Goal: Information Seeking & Learning: Learn about a topic

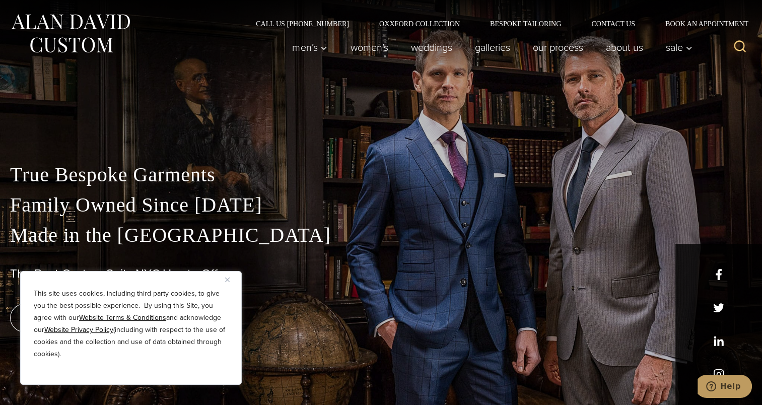
click at [230, 280] on button "Close" at bounding box center [231, 280] width 12 height 12
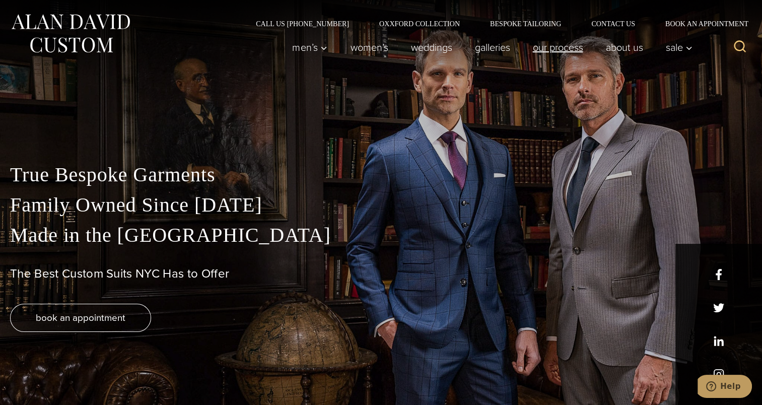
click at [564, 46] on link "Our Process" at bounding box center [557, 47] width 73 height 20
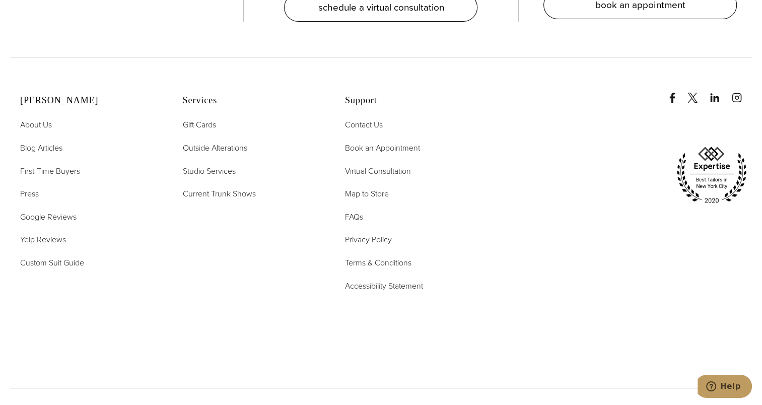
scroll to position [3459, 0]
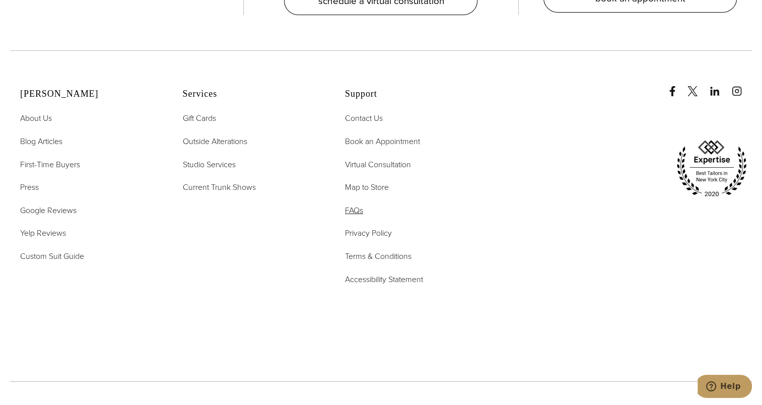
click at [359, 205] on span "FAQs" at bounding box center [354, 211] width 18 height 12
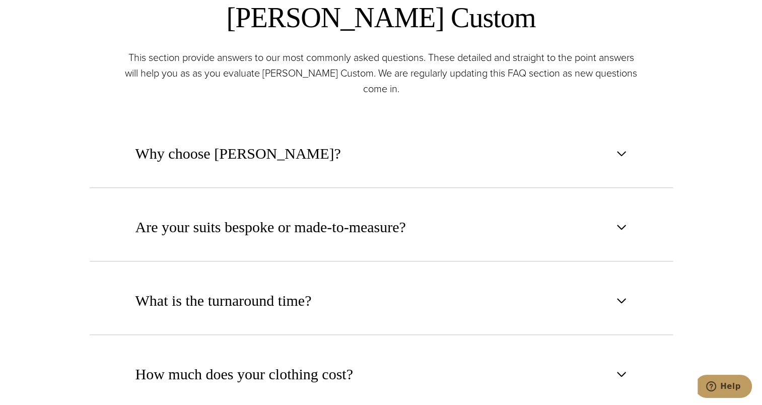
scroll to position [570, 0]
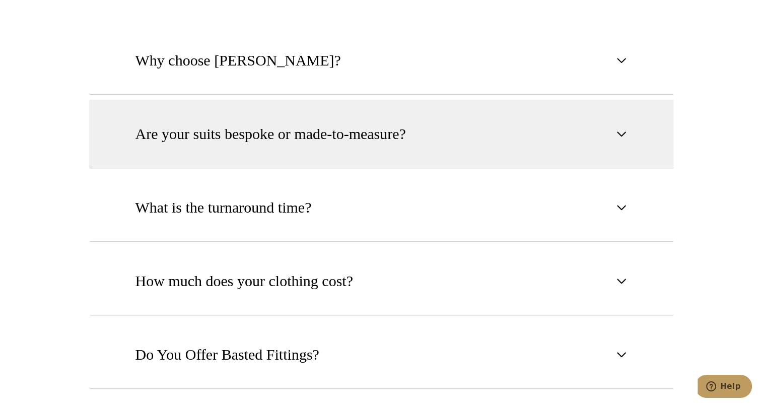
click at [621, 139] on span "button" at bounding box center [622, 134] width 12 height 12
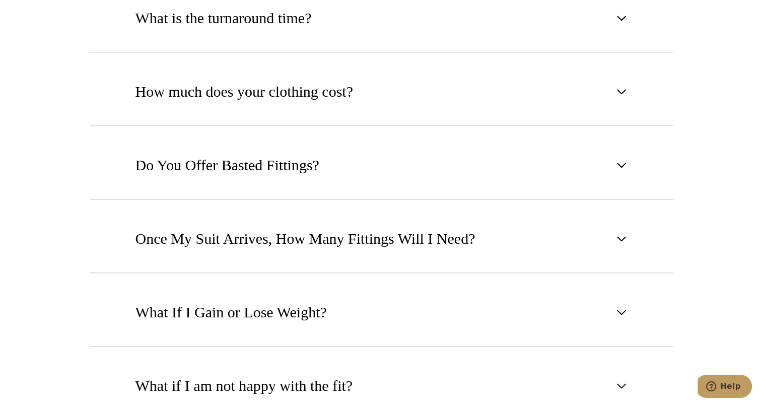
scroll to position [1010, 0]
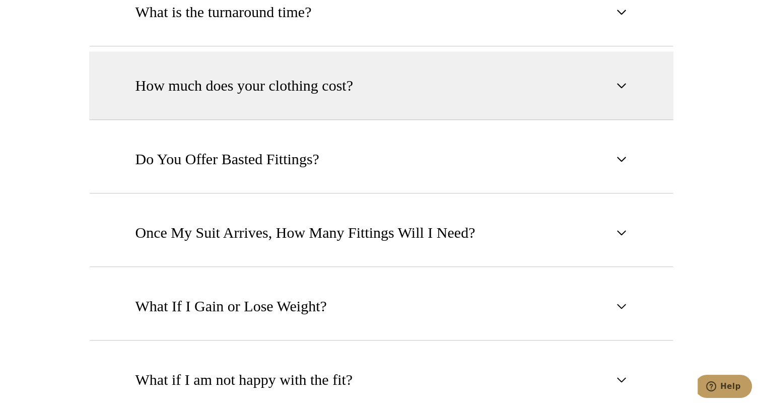
click at [616, 81] on span "button" at bounding box center [622, 86] width 12 height 12
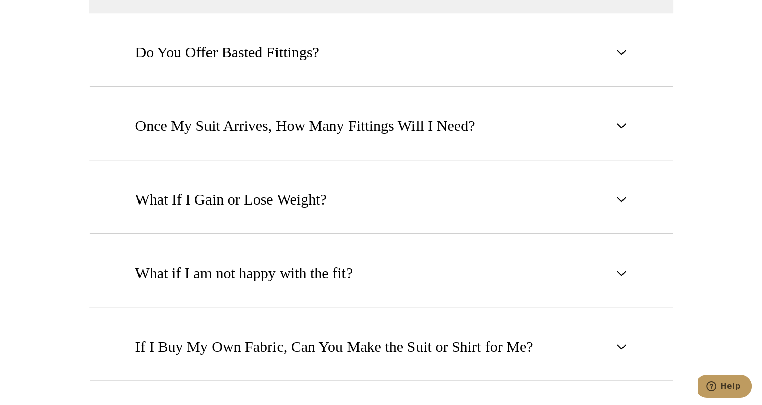
scroll to position [1055, 0]
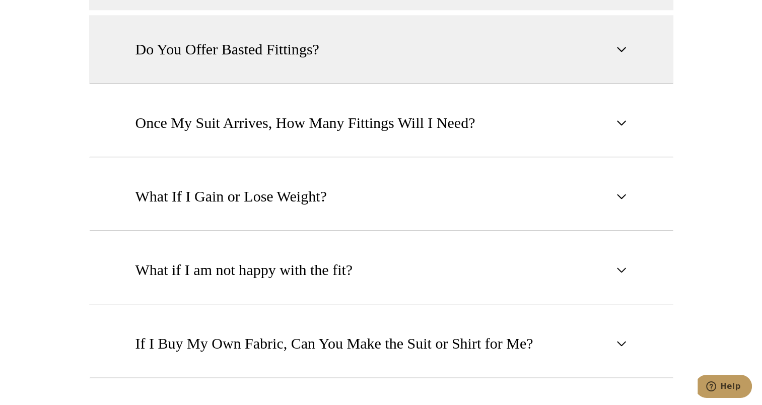
click at [613, 49] on button "Do You Offer Basted Fittings?" at bounding box center [381, 49] width 584 height 69
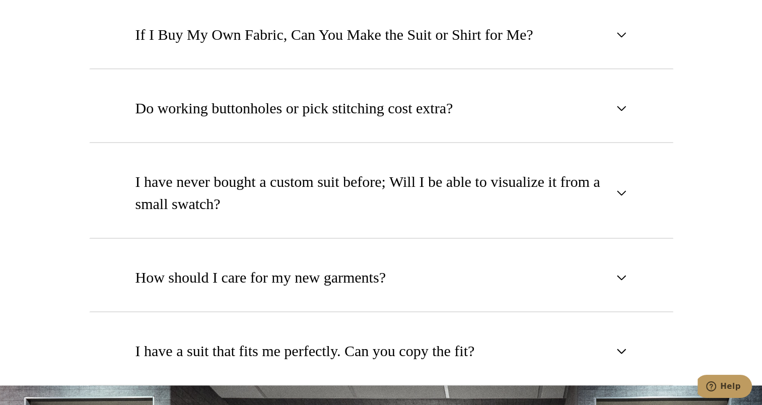
scroll to position [1364, 0]
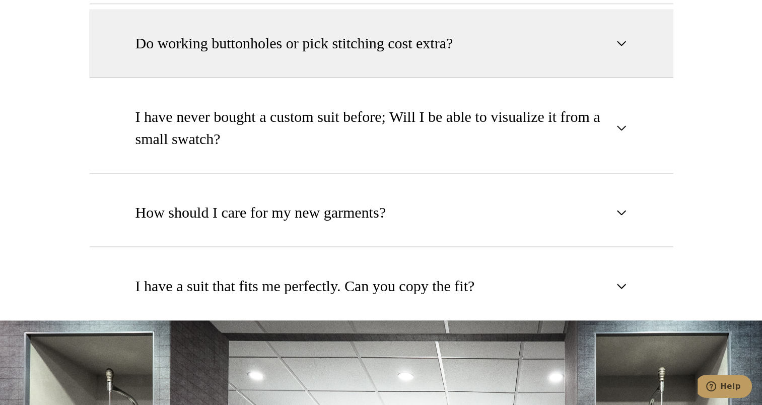
click at [628, 56] on button "Do working buttonholes or pick stitching cost extra?" at bounding box center [381, 43] width 584 height 69
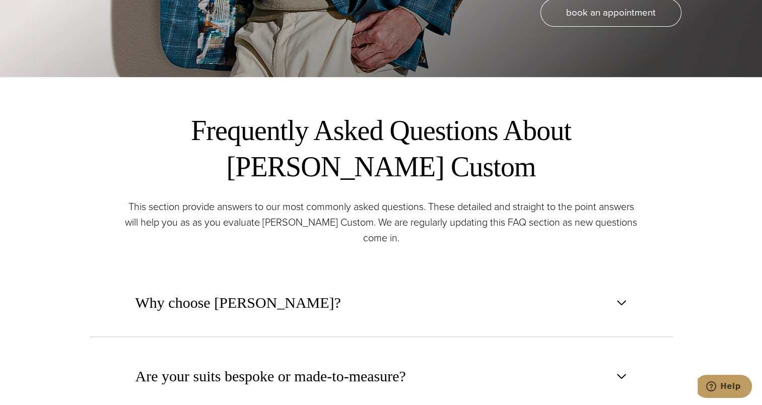
scroll to position [0, 0]
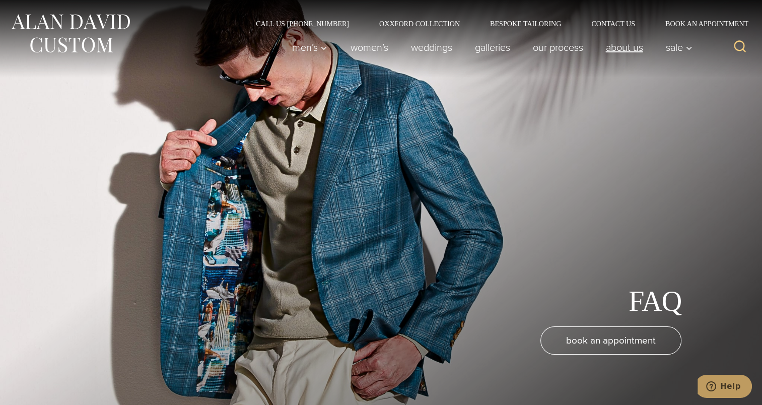
click at [618, 50] on link "About Us" at bounding box center [625, 47] width 60 height 20
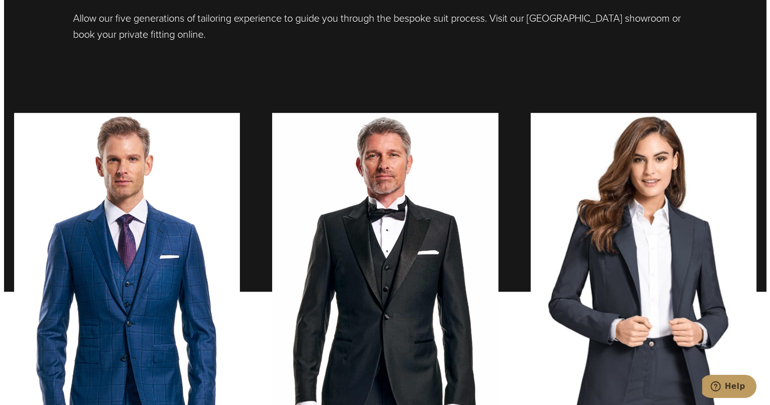
scroll to position [645, 0]
